Goal: Task Accomplishment & Management: Complete application form

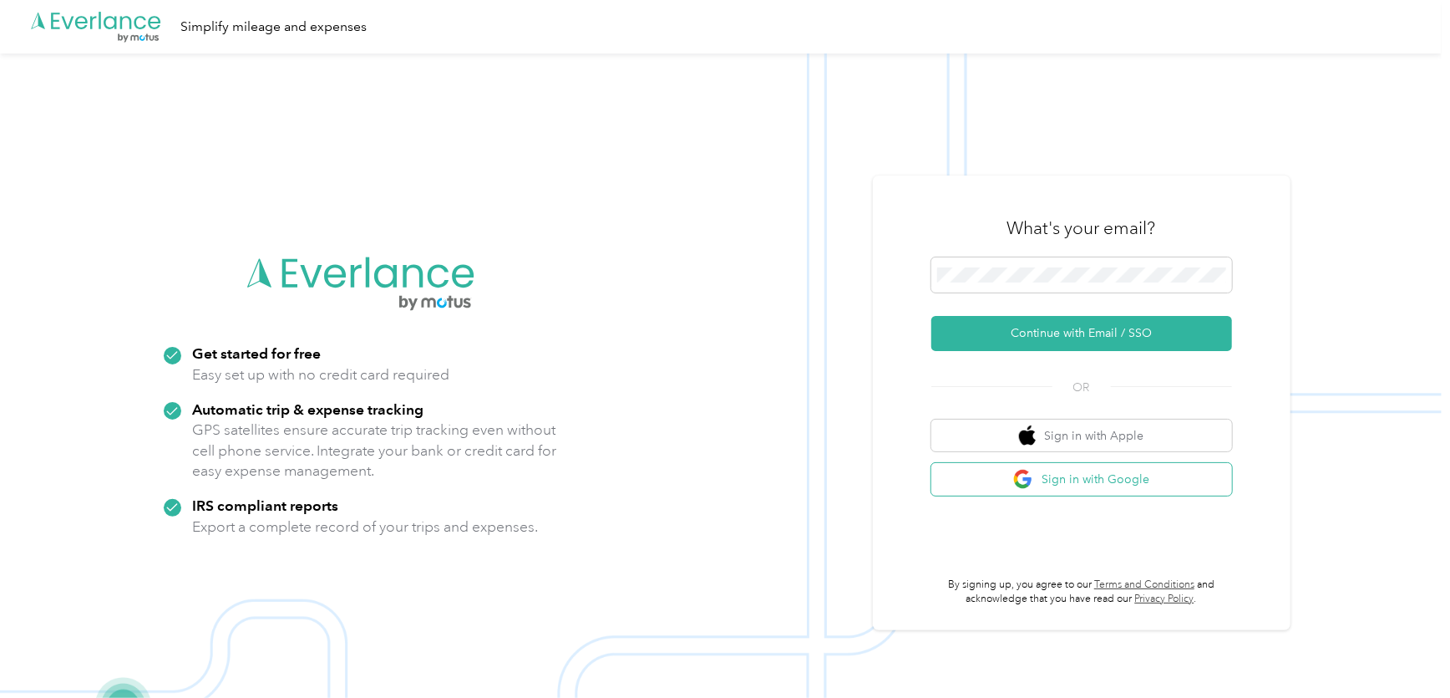
click at [1066, 478] on button "Sign in with Google" at bounding box center [1082, 479] width 301 height 33
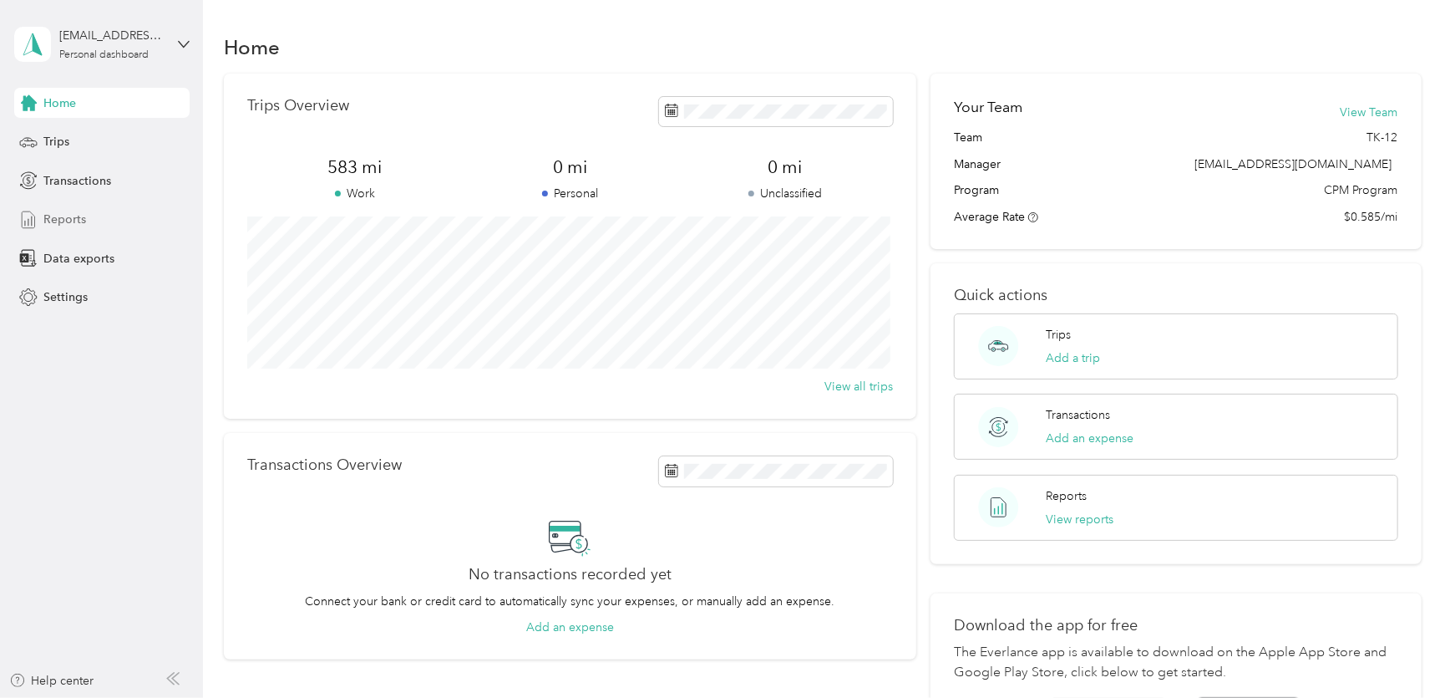
click at [57, 225] on span "Reports" at bounding box center [64, 220] width 43 height 18
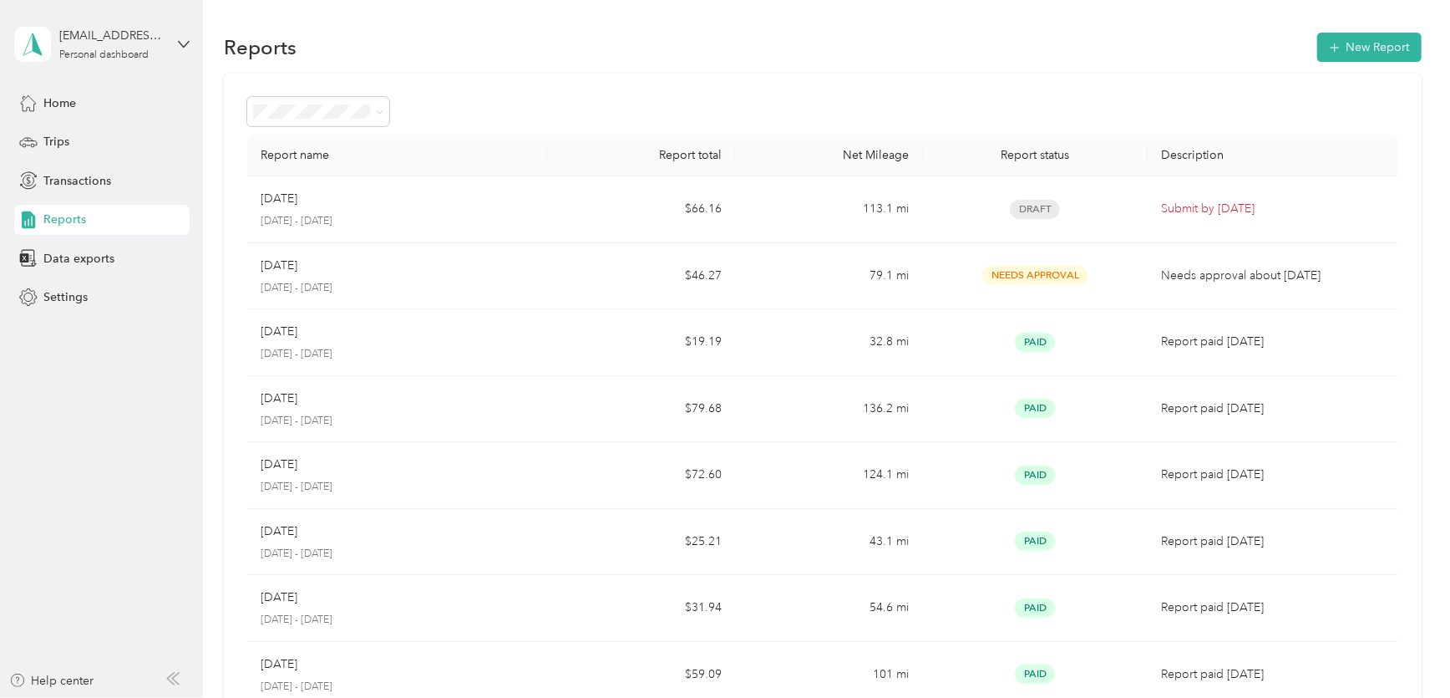
click at [362, 221] on p "[DATE] - [DATE]" at bounding box center [397, 221] width 273 height 15
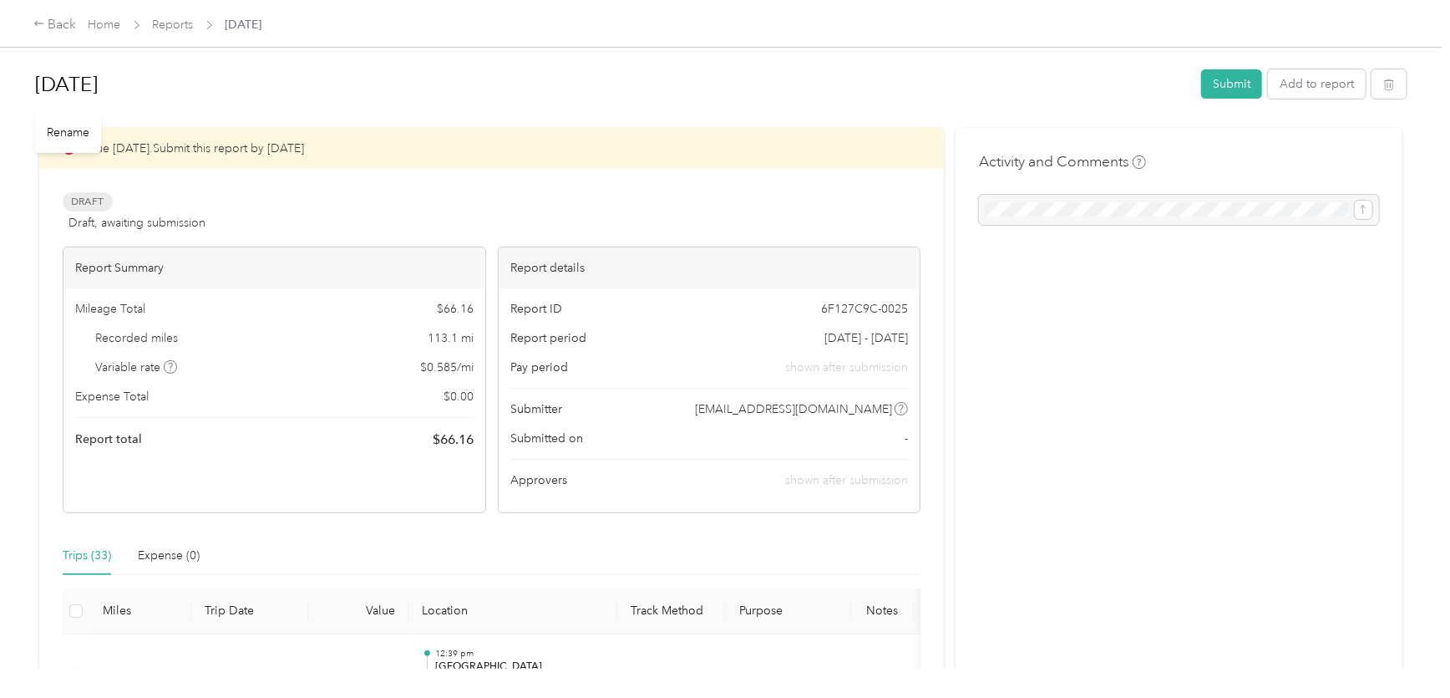
click at [369, 76] on h1 "[DATE]" at bounding box center [612, 84] width 1155 height 40
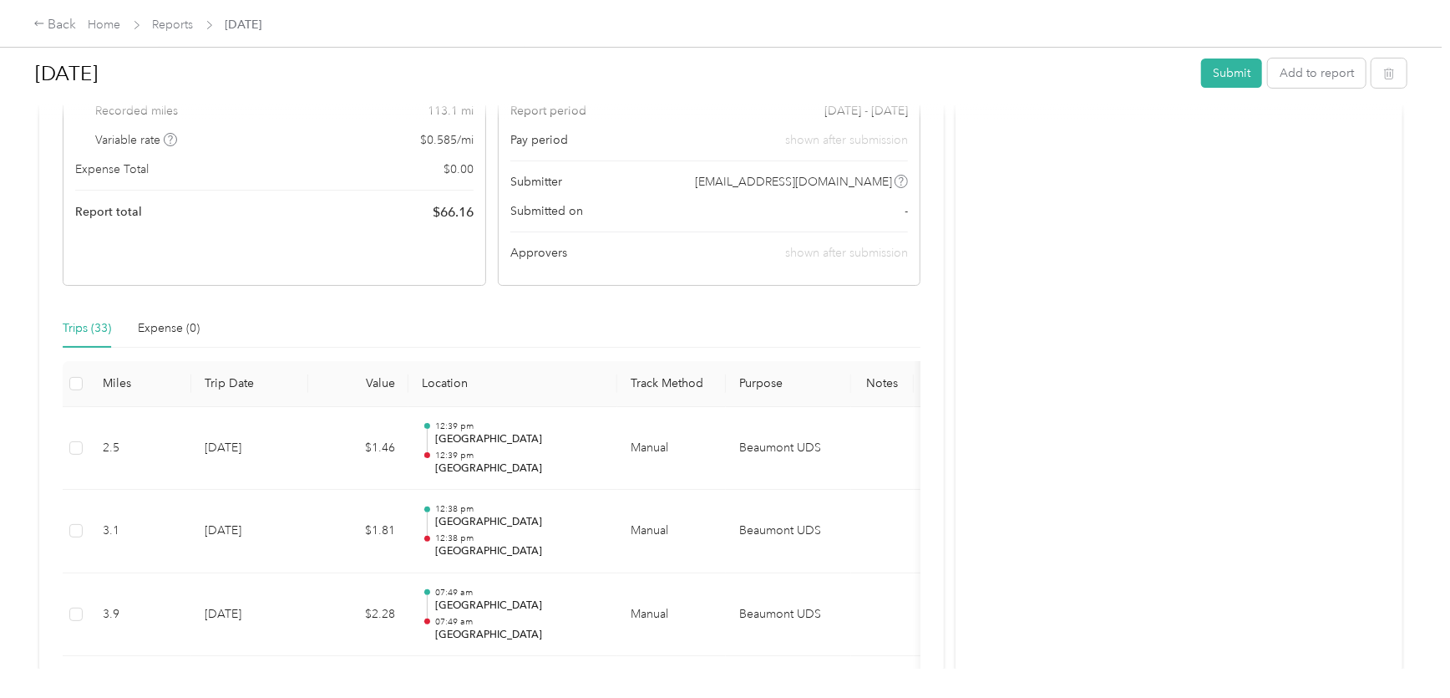
scroll to position [225, 0]
click at [1287, 79] on button "Add to report" at bounding box center [1317, 72] width 98 height 29
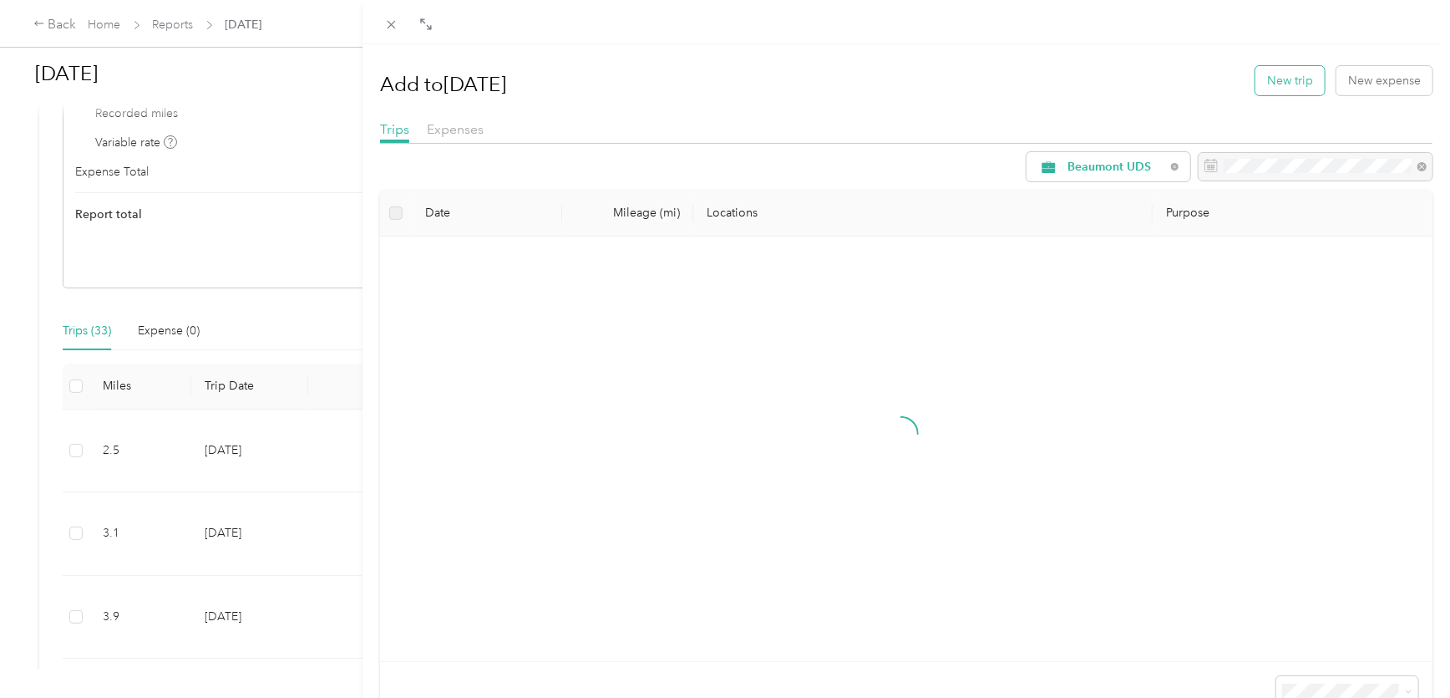
click at [1294, 76] on button "New trip" at bounding box center [1290, 80] width 69 height 29
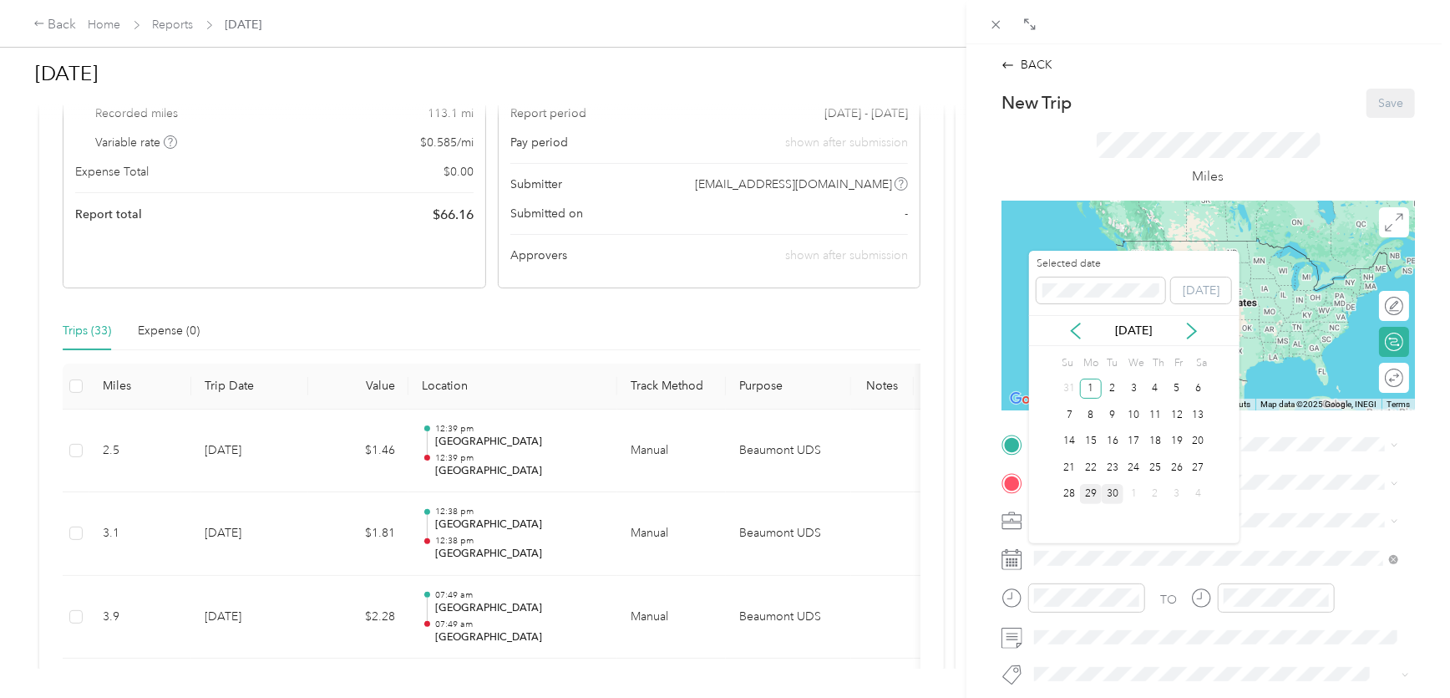
click at [1089, 490] on div "29" at bounding box center [1091, 494] width 22 height 21
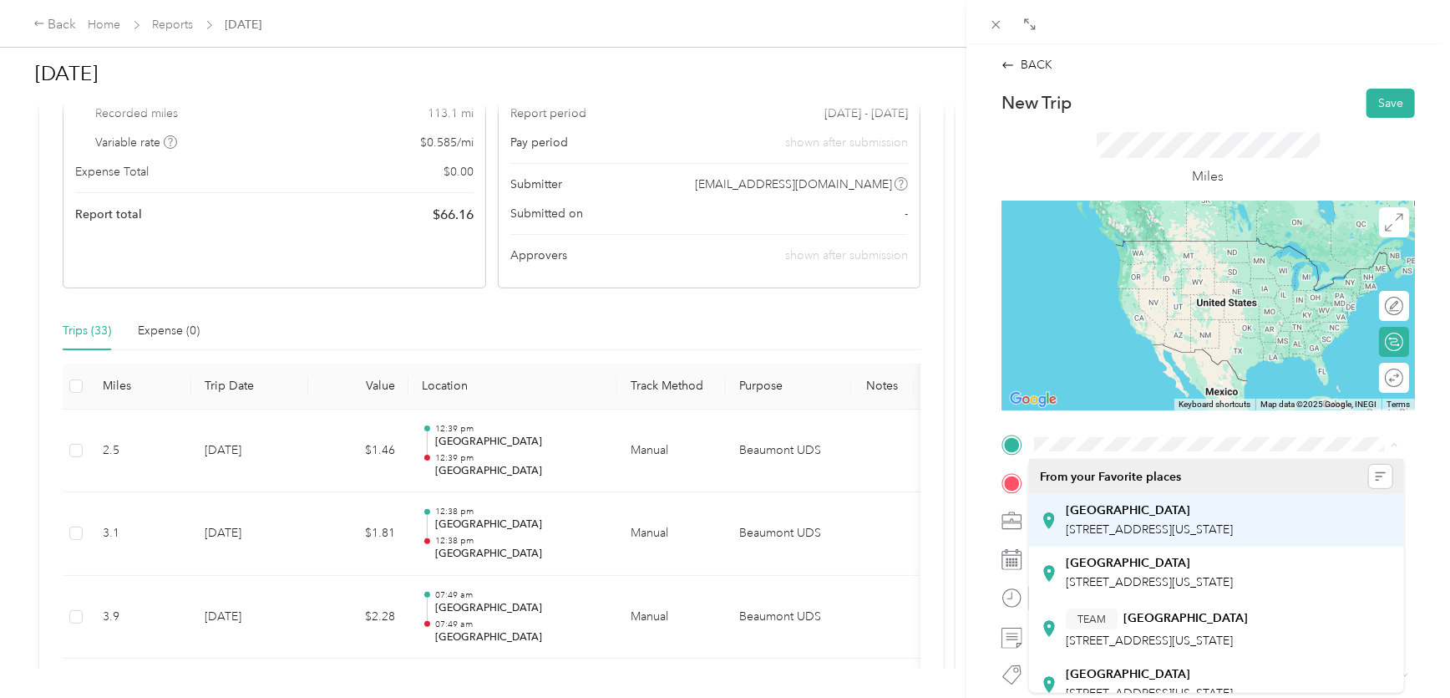
click at [1104, 535] on span "[STREET_ADDRESS][US_STATE]" at bounding box center [1149, 529] width 167 height 14
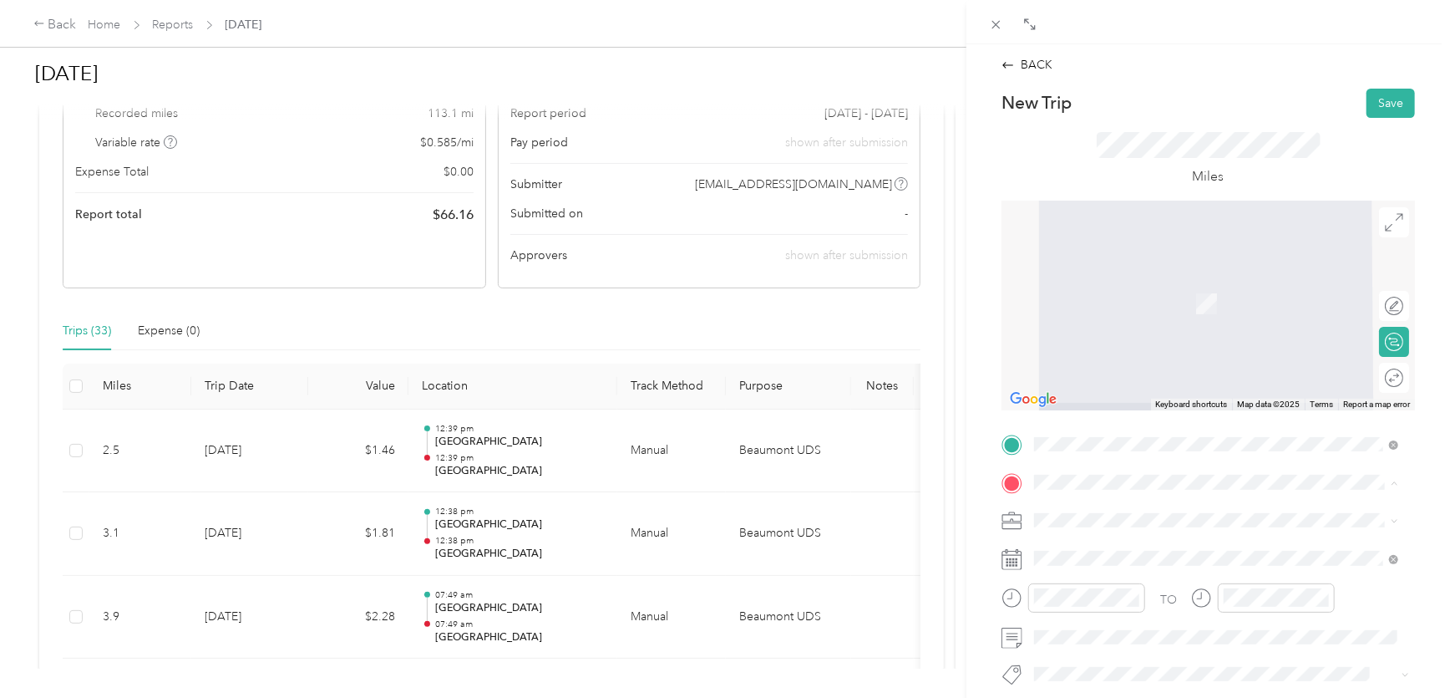
click at [1098, 345] on strong "[GEOGRAPHIC_DATA]" at bounding box center [1128, 337] width 124 height 15
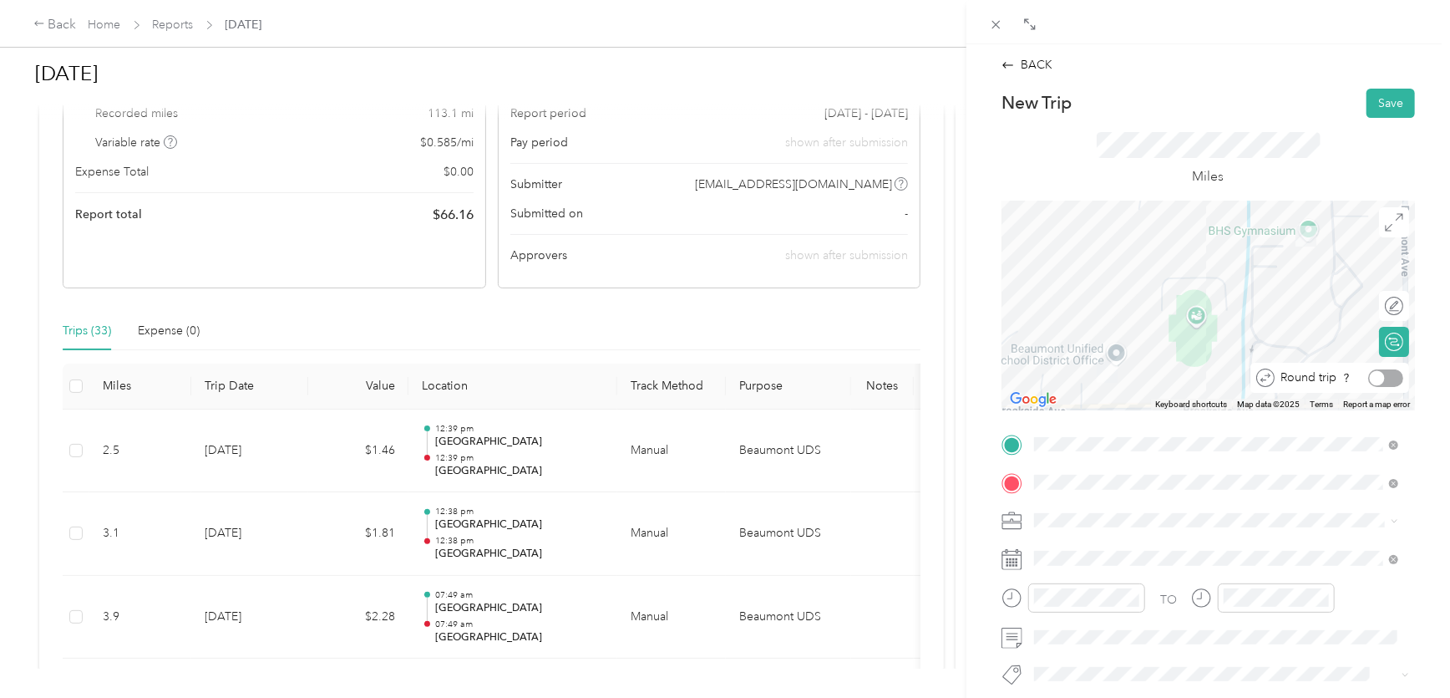
click at [1382, 380] on div at bounding box center [1385, 378] width 35 height 18
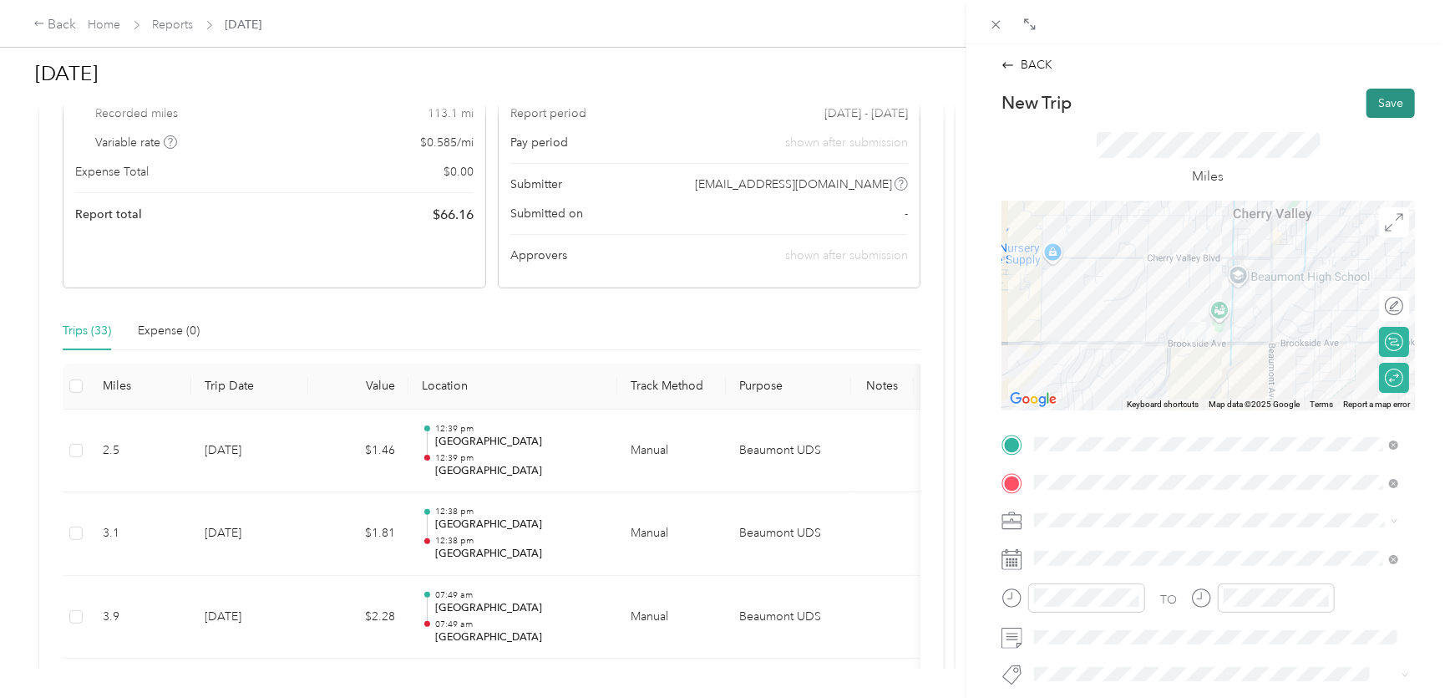
click at [1384, 99] on button "Save" at bounding box center [1391, 103] width 48 height 29
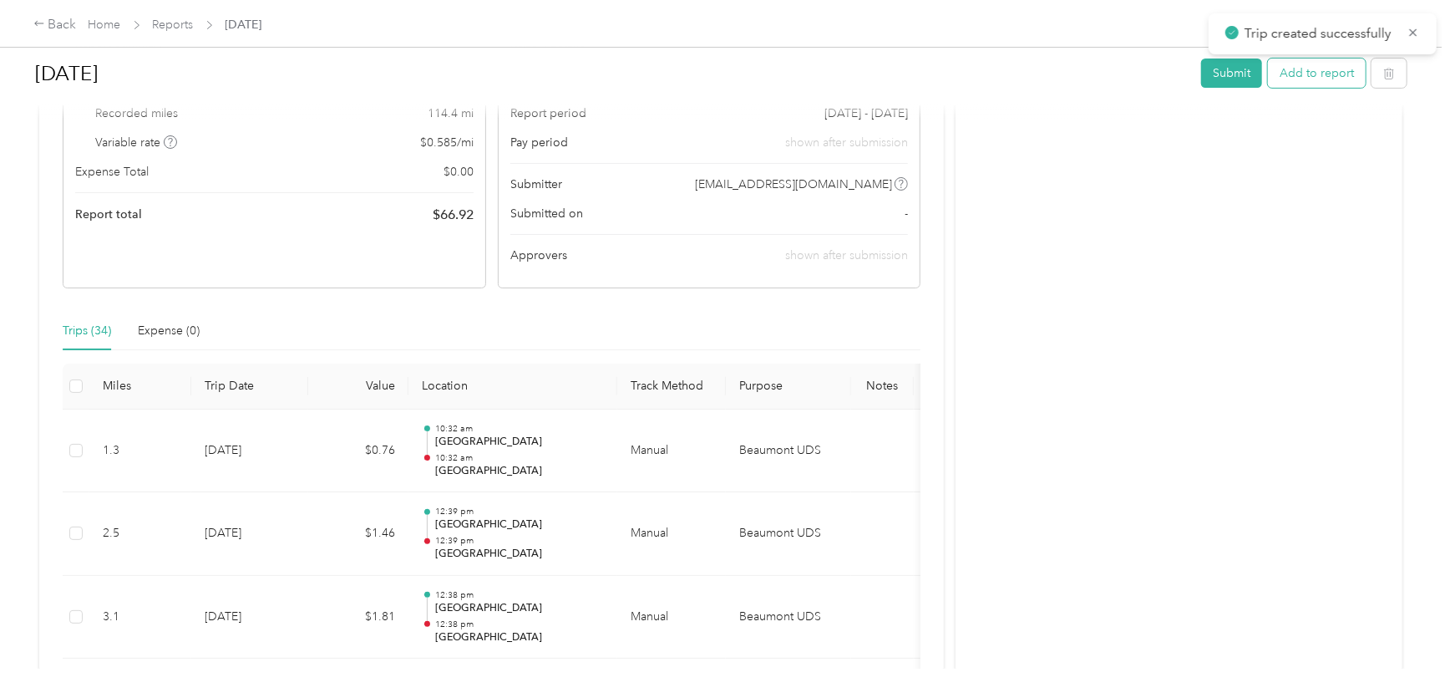
click at [1295, 78] on button "Add to report" at bounding box center [1317, 72] width 98 height 29
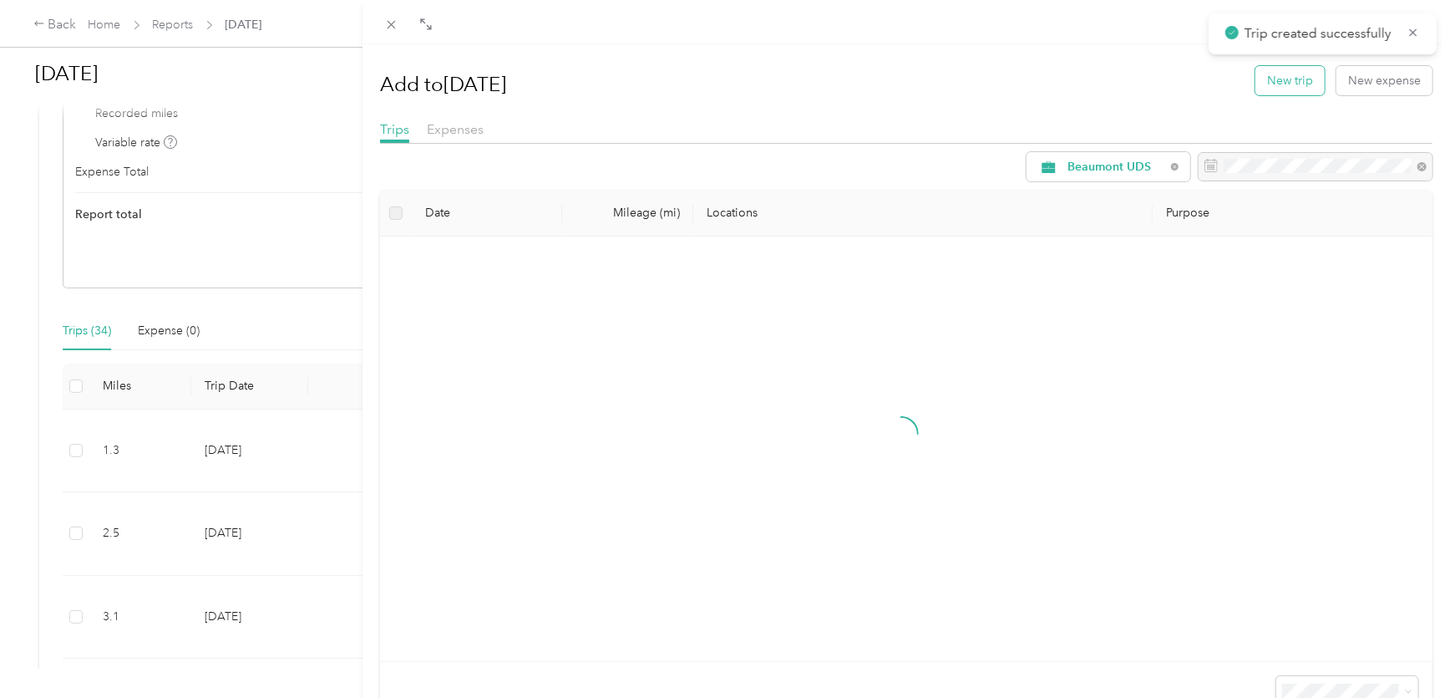
click at [1292, 79] on button "New trip" at bounding box center [1290, 80] width 69 height 29
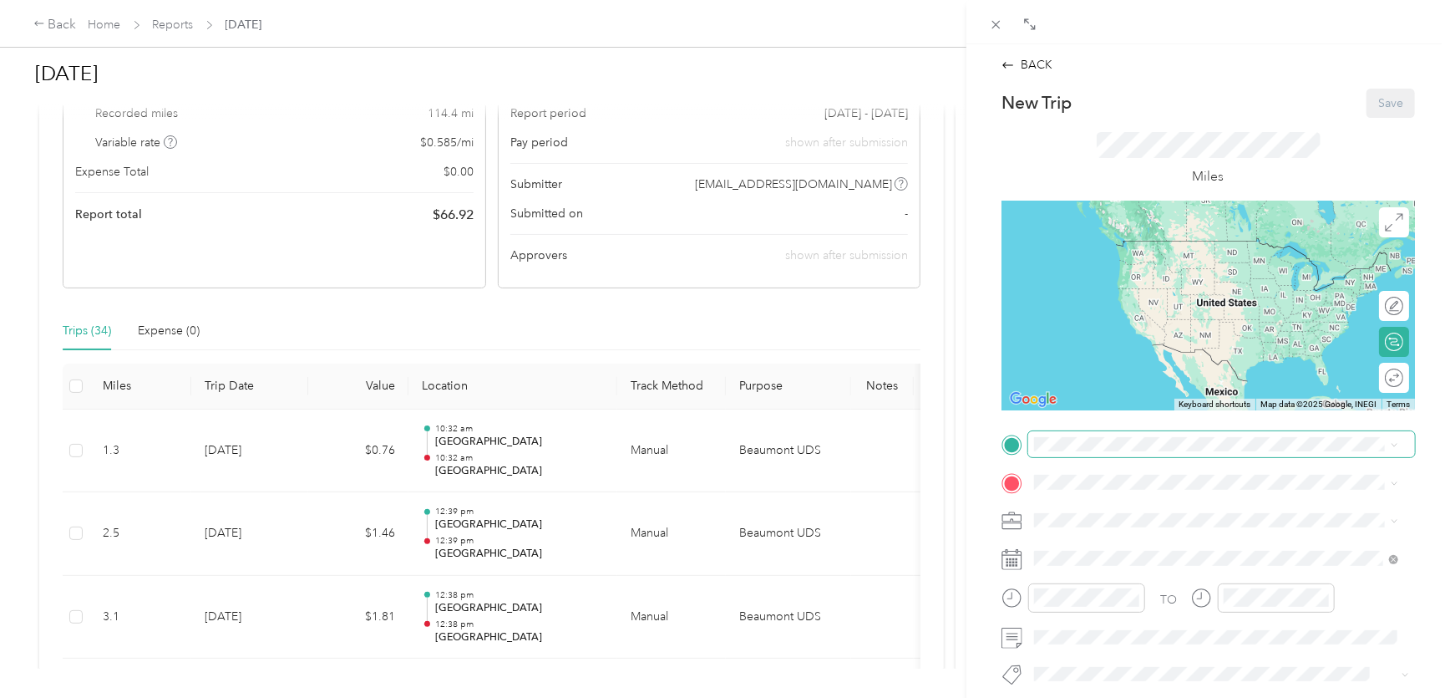
click at [1077, 697] on div "Drag to resize Click to close BACK New Trip Save This trip cannot be edited bec…" at bounding box center [721, 698] width 1442 height 0
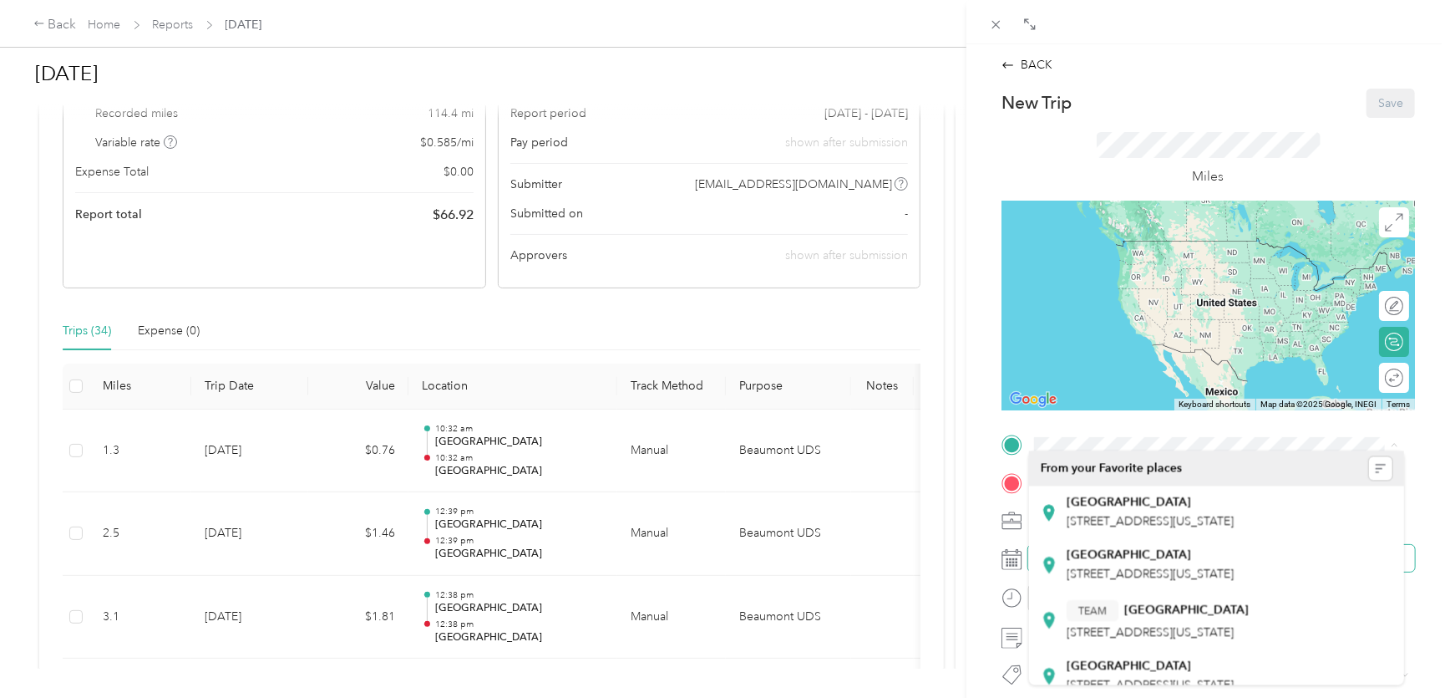
click at [1053, 697] on div "Drag to resize Click to close BACK New Trip Save This trip cannot be edited bec…" at bounding box center [721, 698] width 1442 height 0
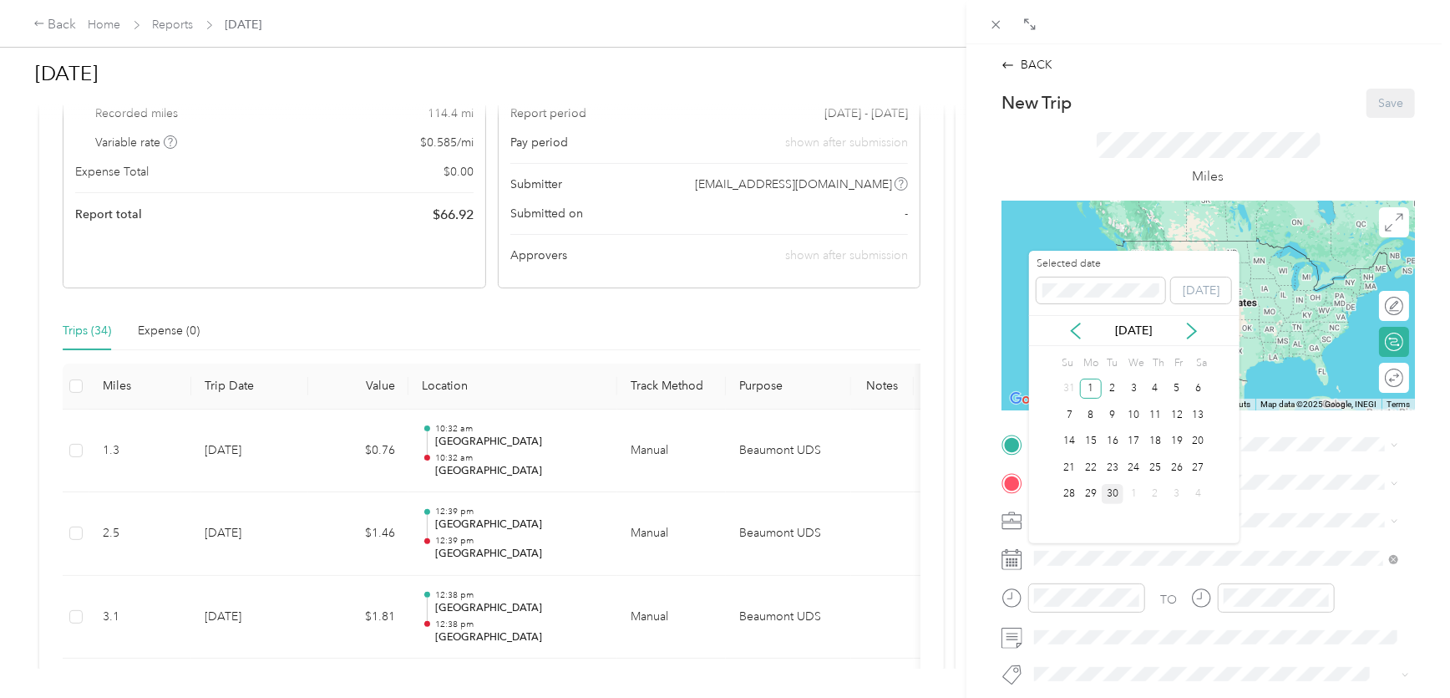
click at [1111, 492] on div "30" at bounding box center [1113, 494] width 22 height 21
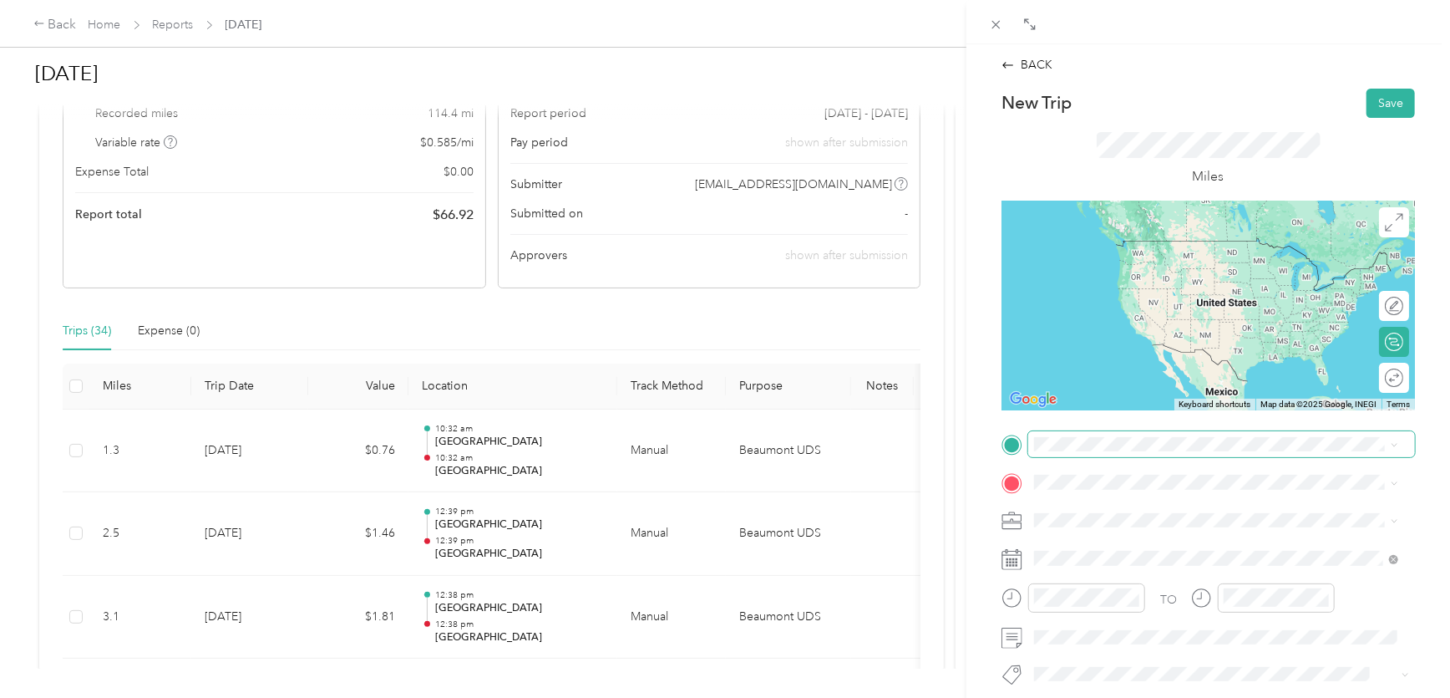
click at [1084, 451] on span at bounding box center [1221, 444] width 387 height 27
click at [1102, 510] on strong "[GEOGRAPHIC_DATA]" at bounding box center [1128, 510] width 124 height 15
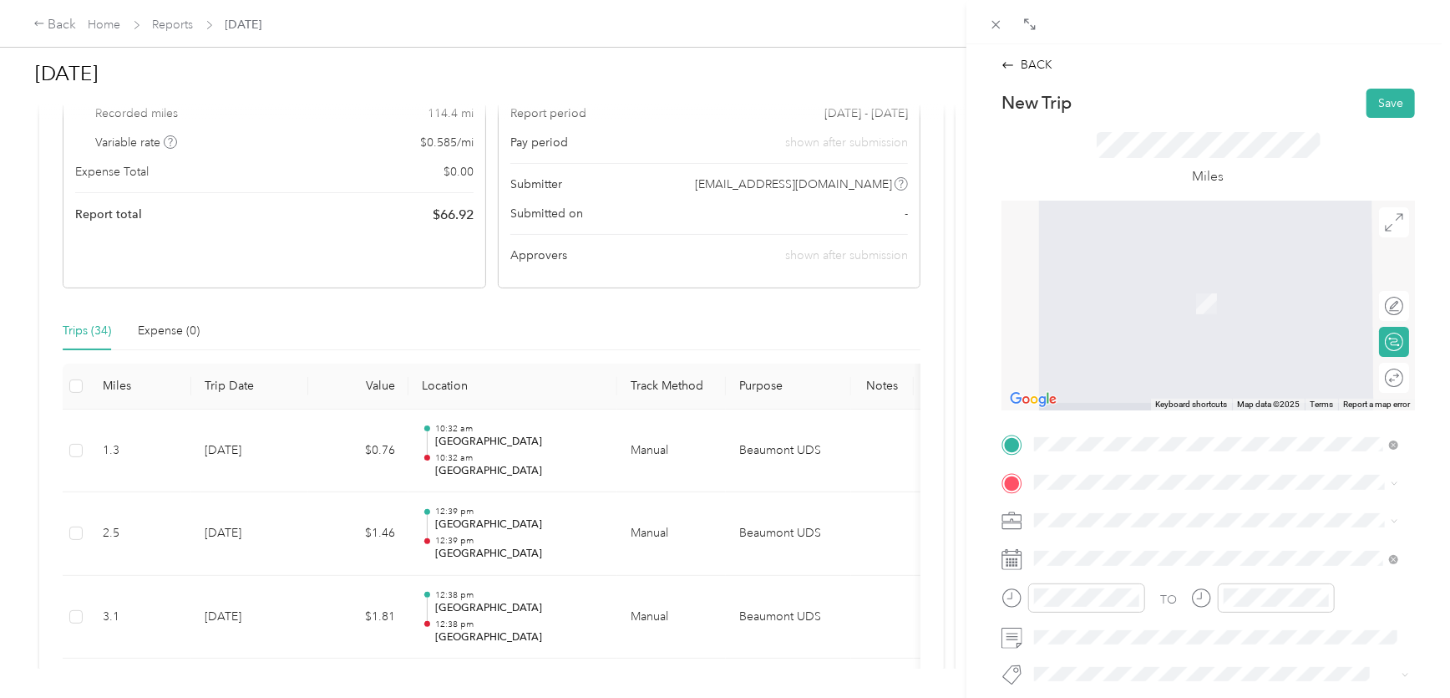
click at [1110, 360] on div "[GEOGRAPHIC_DATA] [STREET_ADDRESS][US_STATE]" at bounding box center [1149, 345] width 167 height 35
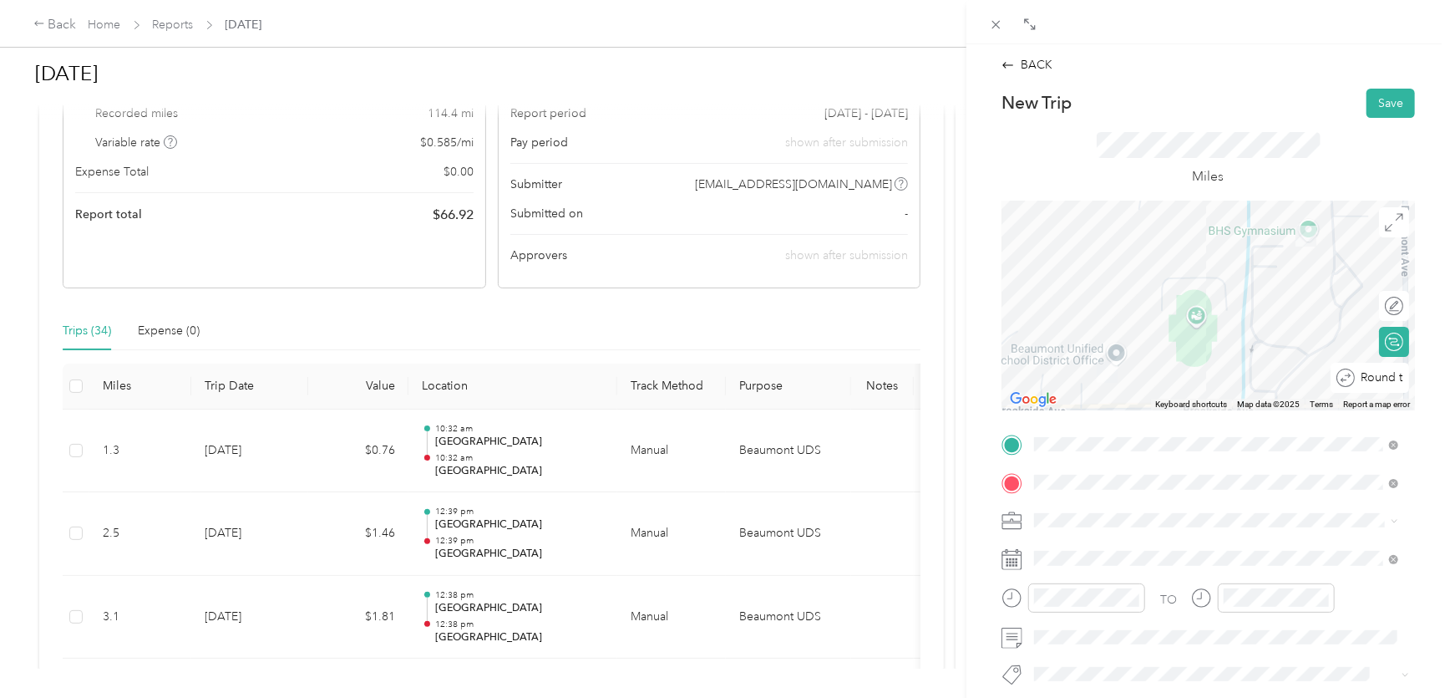
click at [1449, 382] on div at bounding box center [1449, 378] width 0 height 18
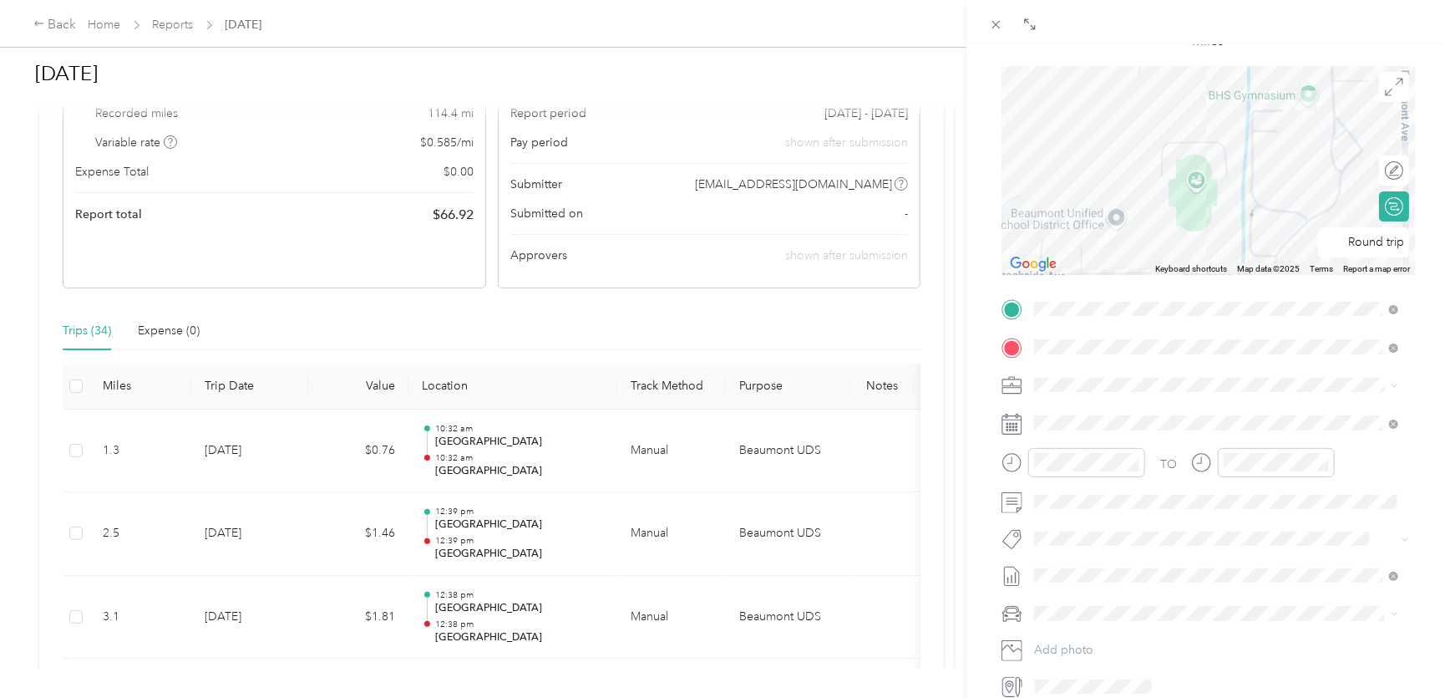
scroll to position [151, 0]
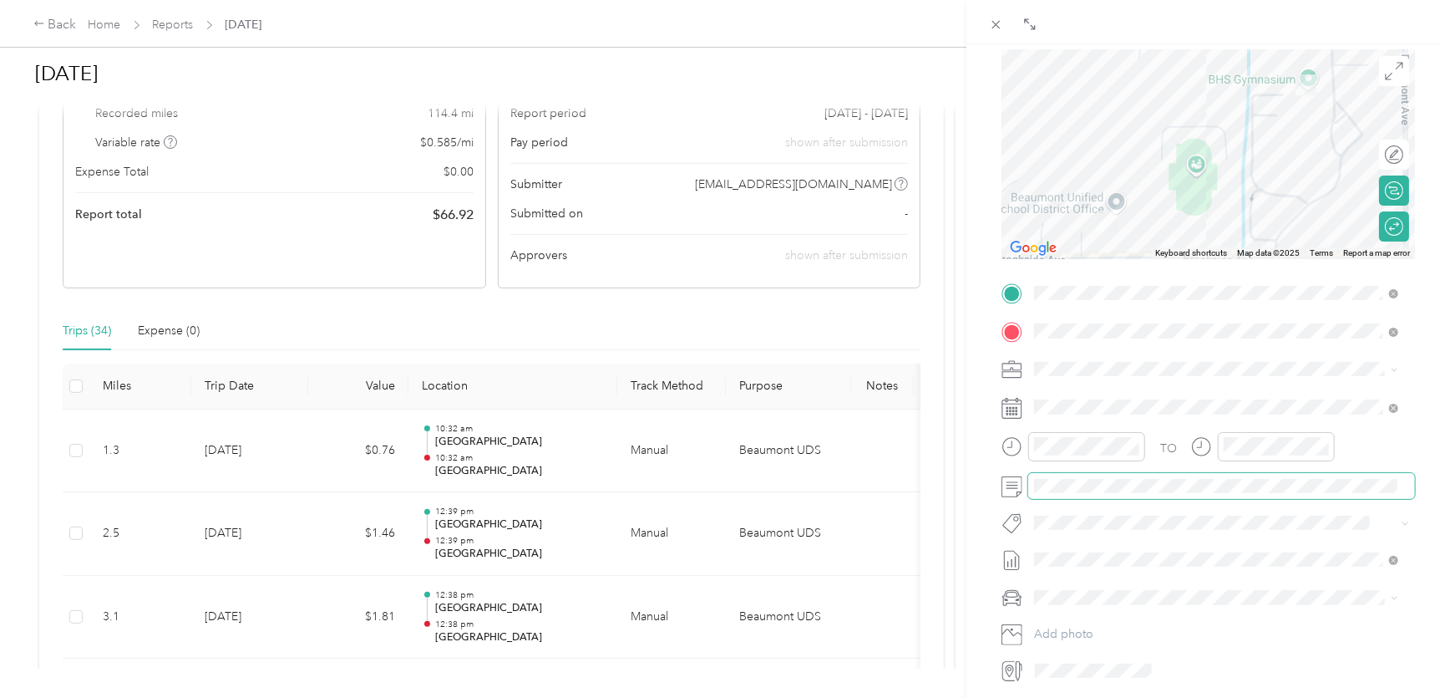
click at [1211, 479] on div "TO Add photo" at bounding box center [1209, 482] width 414 height 404
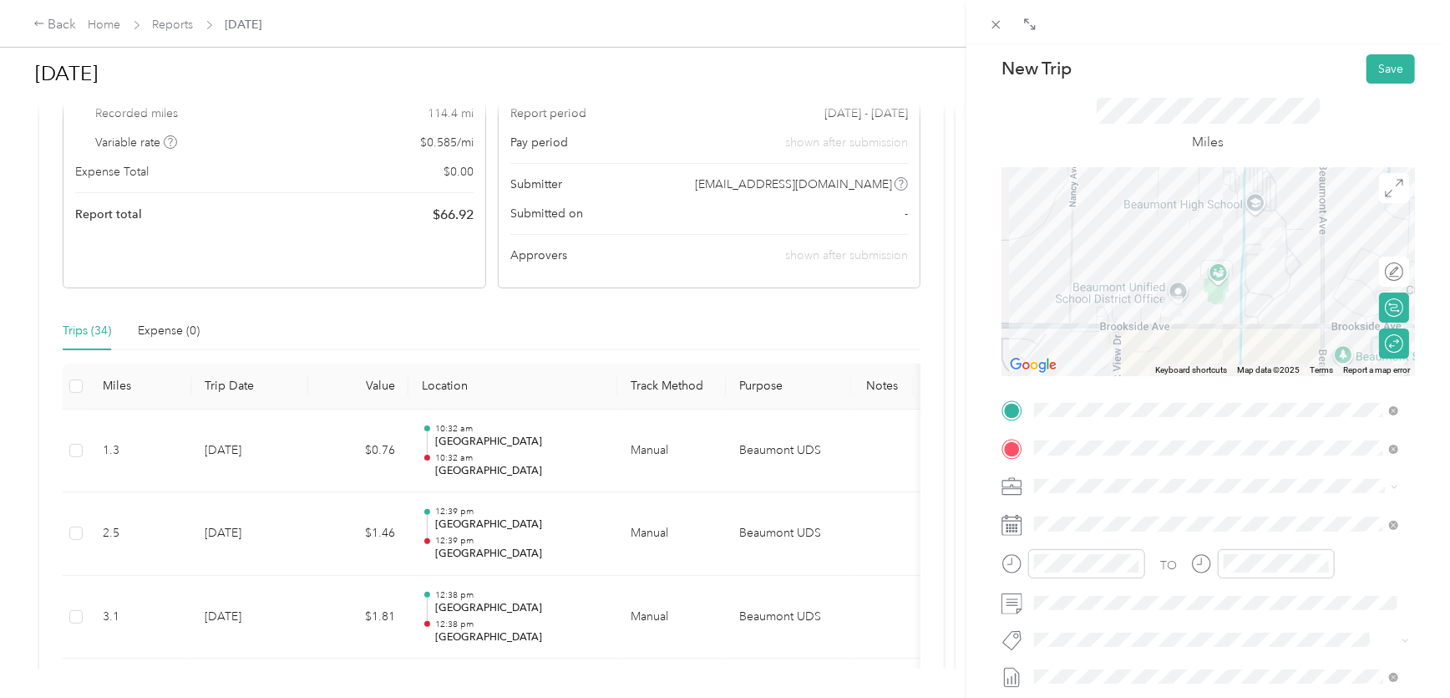
scroll to position [0, 0]
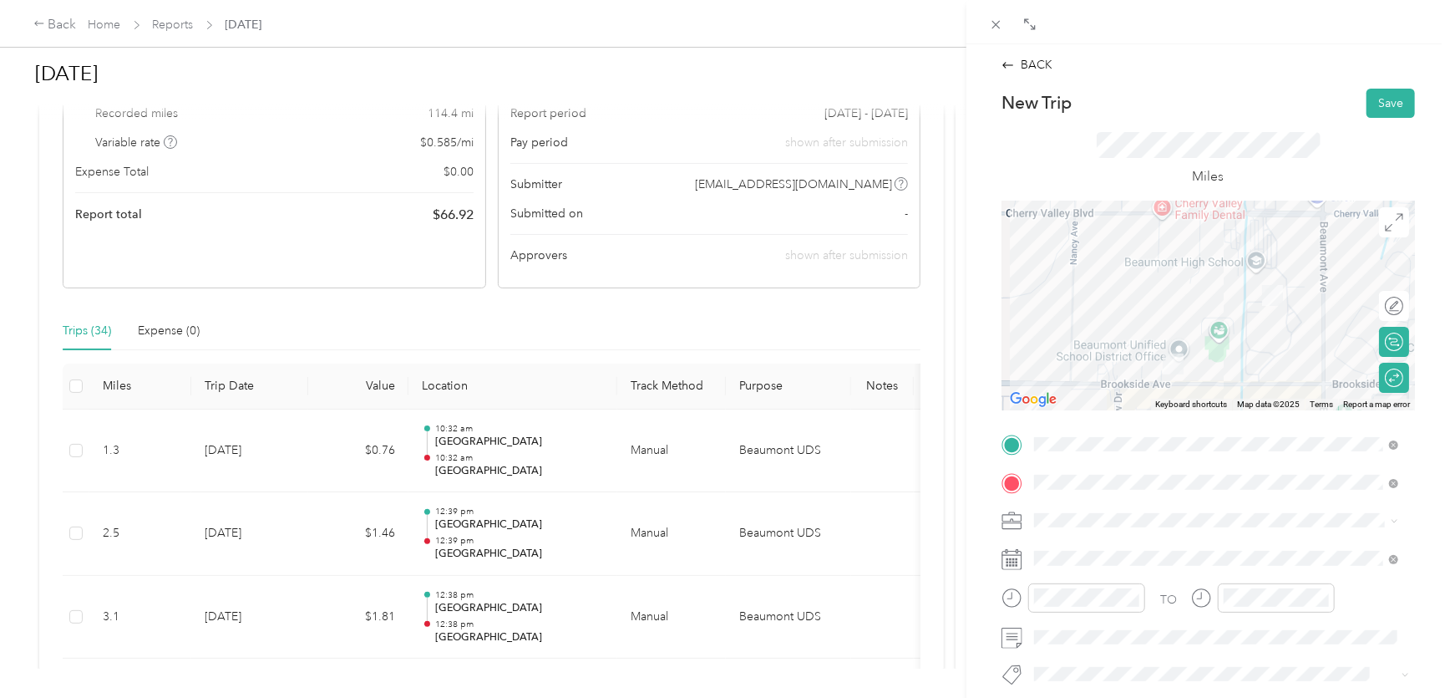
drag, startPoint x: 1193, startPoint y: 292, endPoint x: 1193, endPoint y: 320, distance: 27.6
click at [1193, 320] on div at bounding box center [1209, 305] width 414 height 209
click at [1433, 308] on div at bounding box center [1433, 306] width 0 height 18
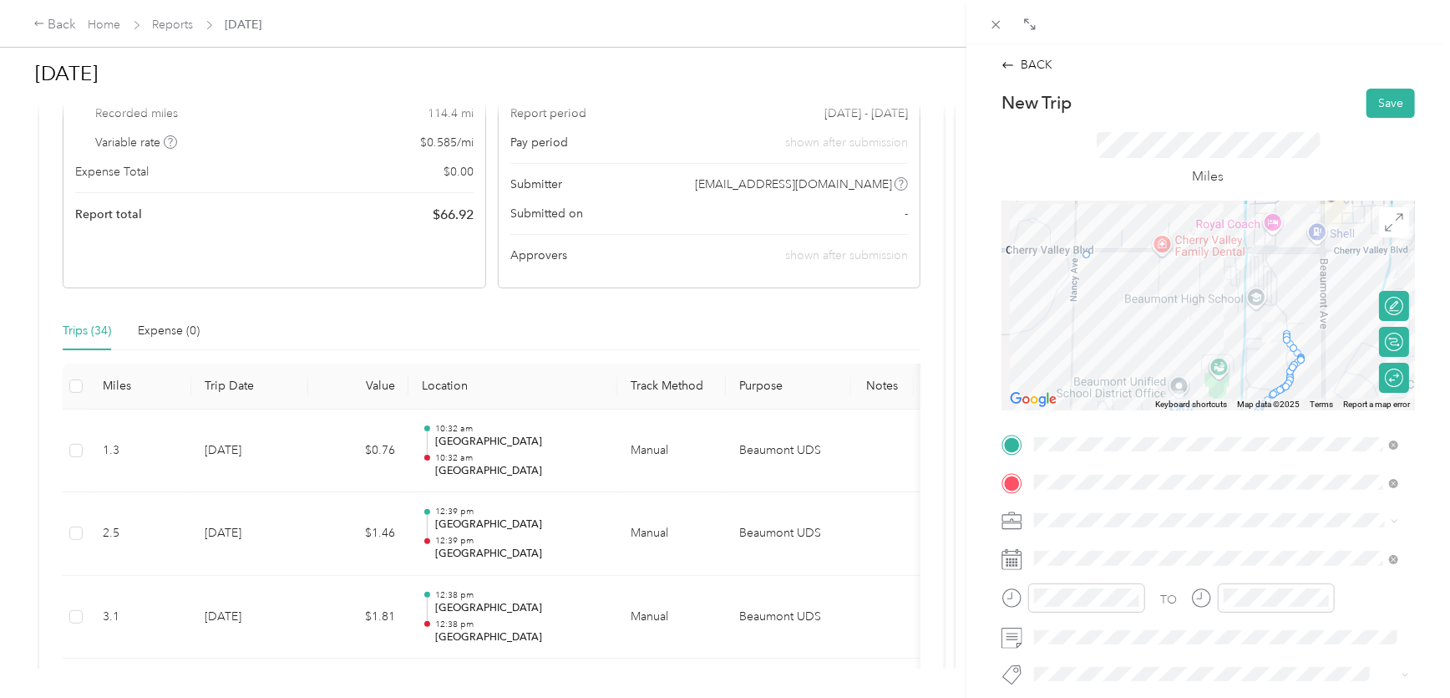
drag, startPoint x: 1284, startPoint y: 334, endPoint x: 1071, endPoint y: 250, distance: 229.1
drag, startPoint x: 1275, startPoint y: 309, endPoint x: 1324, endPoint y: 309, distance: 49.3
drag, startPoint x: 1271, startPoint y: 300, endPoint x: 1069, endPoint y: 333, distance: 204.8
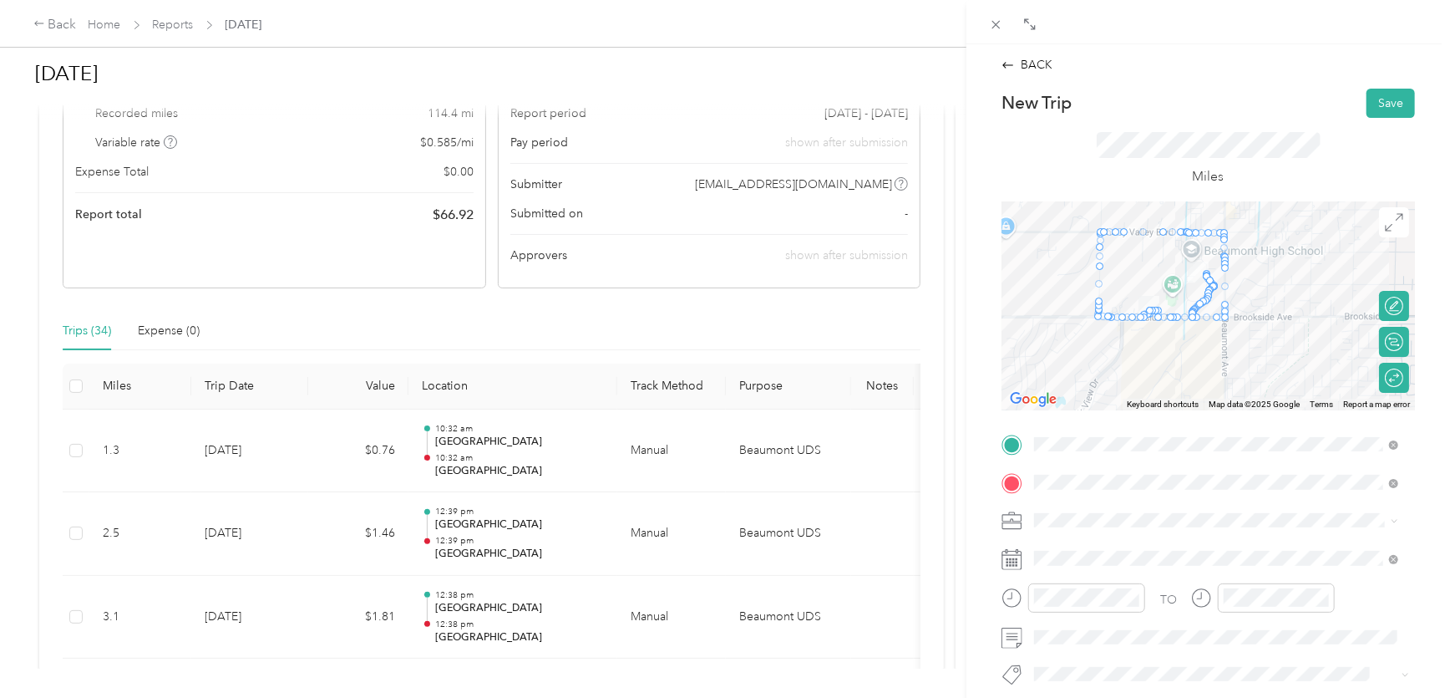
drag, startPoint x: 1167, startPoint y: 331, endPoint x: 1083, endPoint y: 251, distance: 116.4
click at [1083, 251] on div at bounding box center [1209, 305] width 414 height 209
drag, startPoint x: 1201, startPoint y: 298, endPoint x: 1191, endPoint y: 251, distance: 48.5
click at [1204, 256] on div at bounding box center [1209, 305] width 414 height 209
drag, startPoint x: 1190, startPoint y: 253, endPoint x: 1221, endPoint y: 259, distance: 32.3
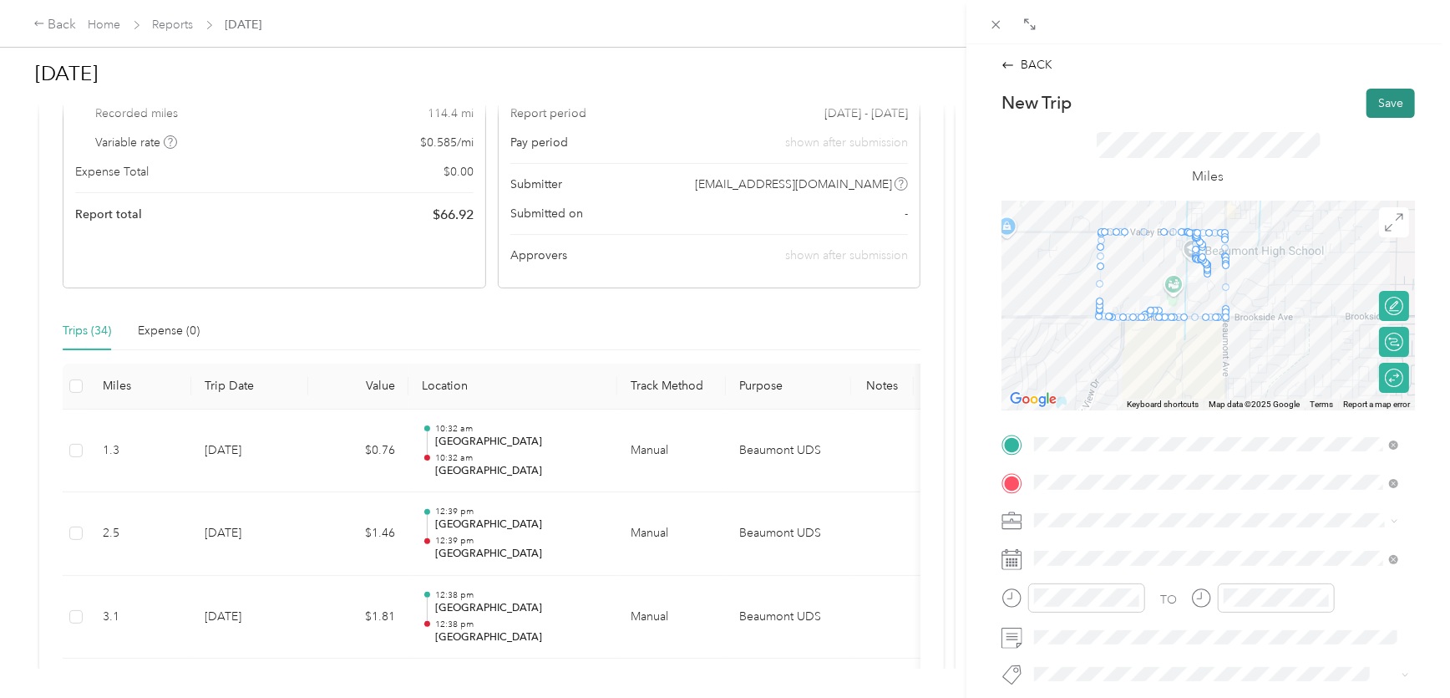
click at [1370, 97] on button "Save" at bounding box center [1391, 103] width 48 height 29
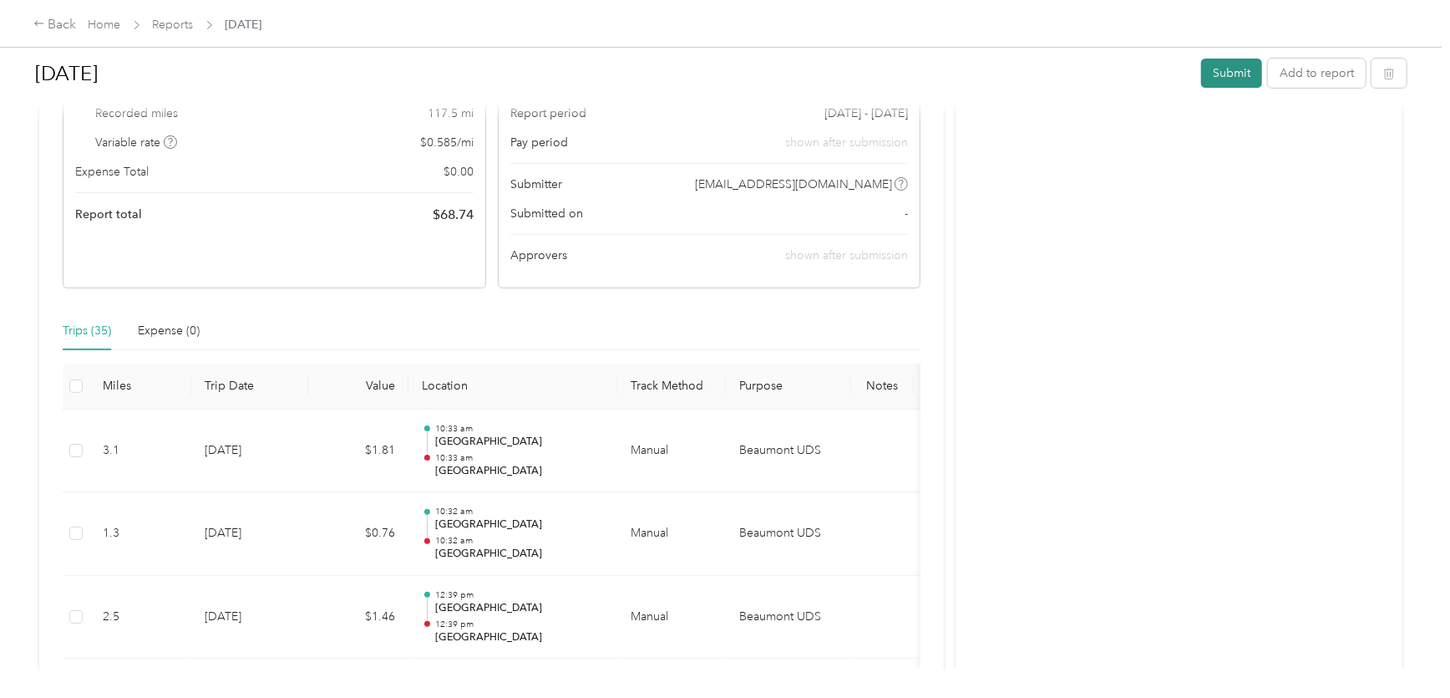
click at [1220, 77] on button "Submit" at bounding box center [1231, 72] width 61 height 29
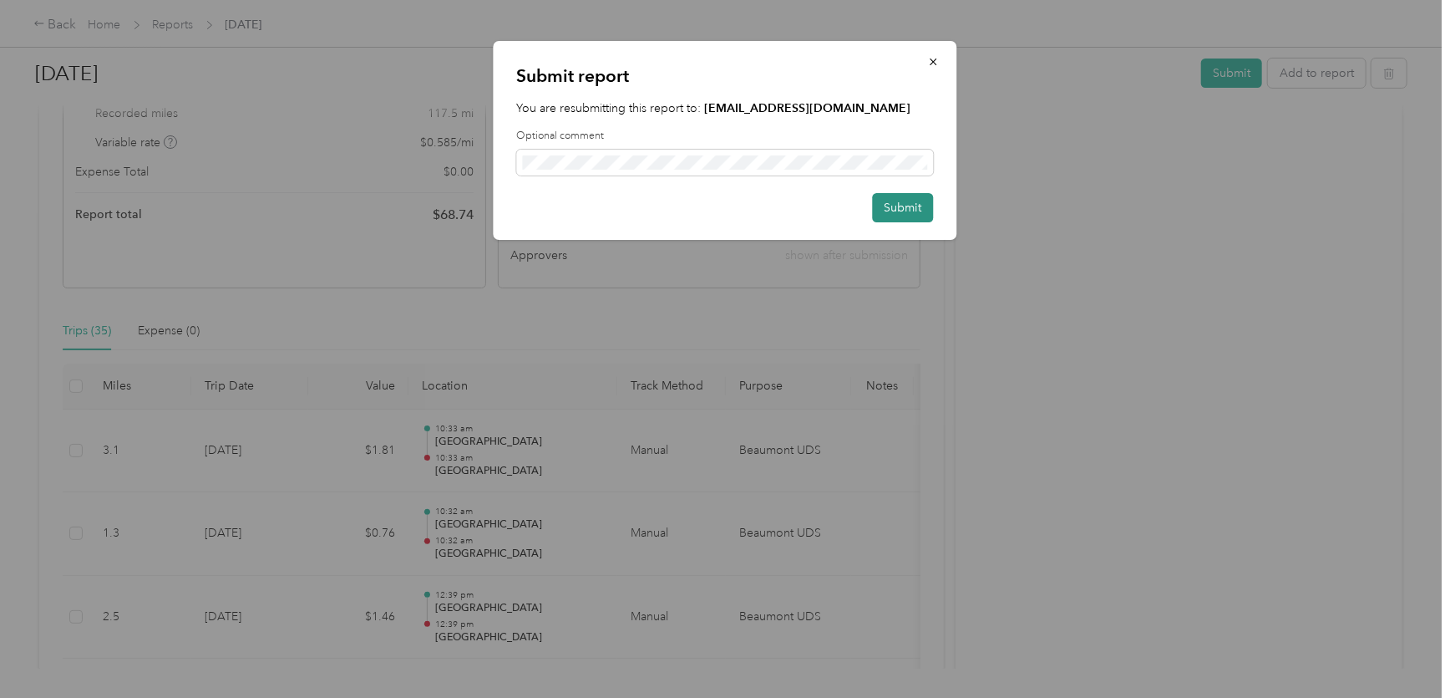
click at [902, 210] on button "Submit" at bounding box center [903, 207] width 61 height 29
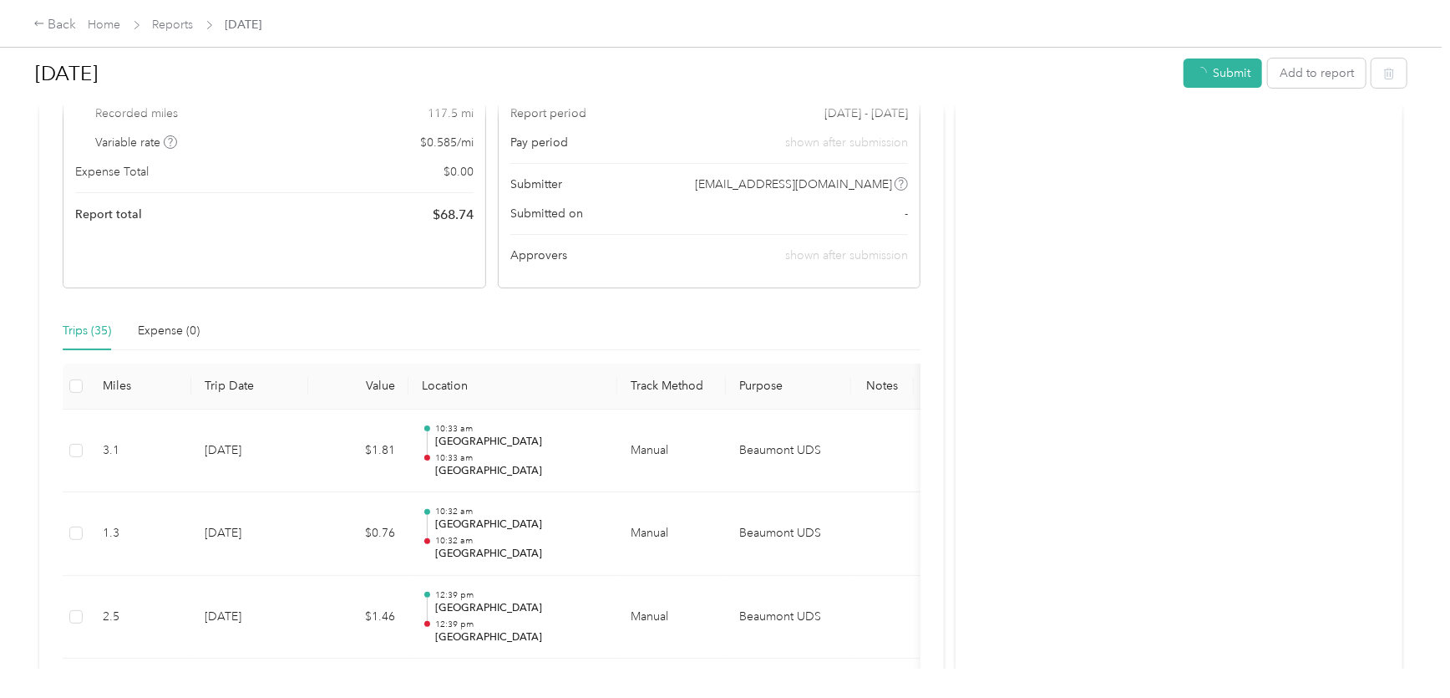
scroll to position [184, 0]
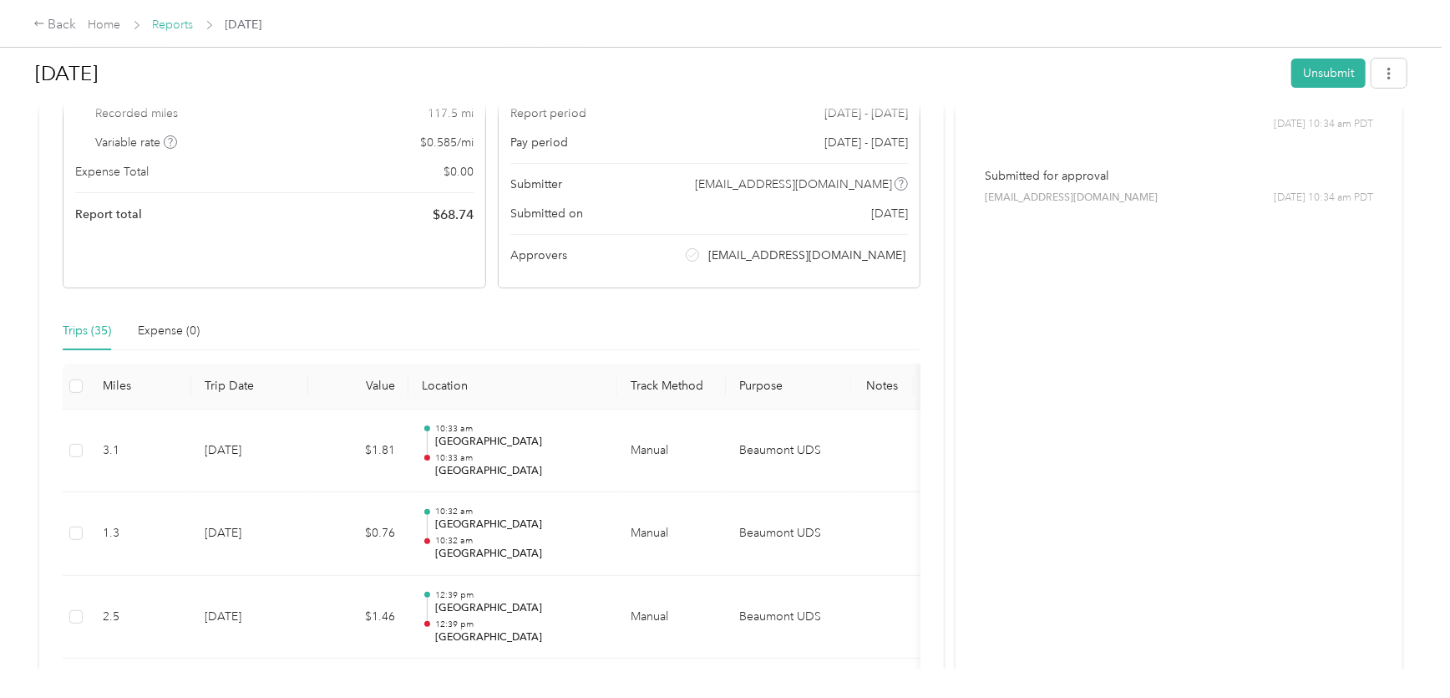
click at [170, 23] on link "Reports" at bounding box center [173, 25] width 41 height 14
